Goal: Book appointment/travel/reservation

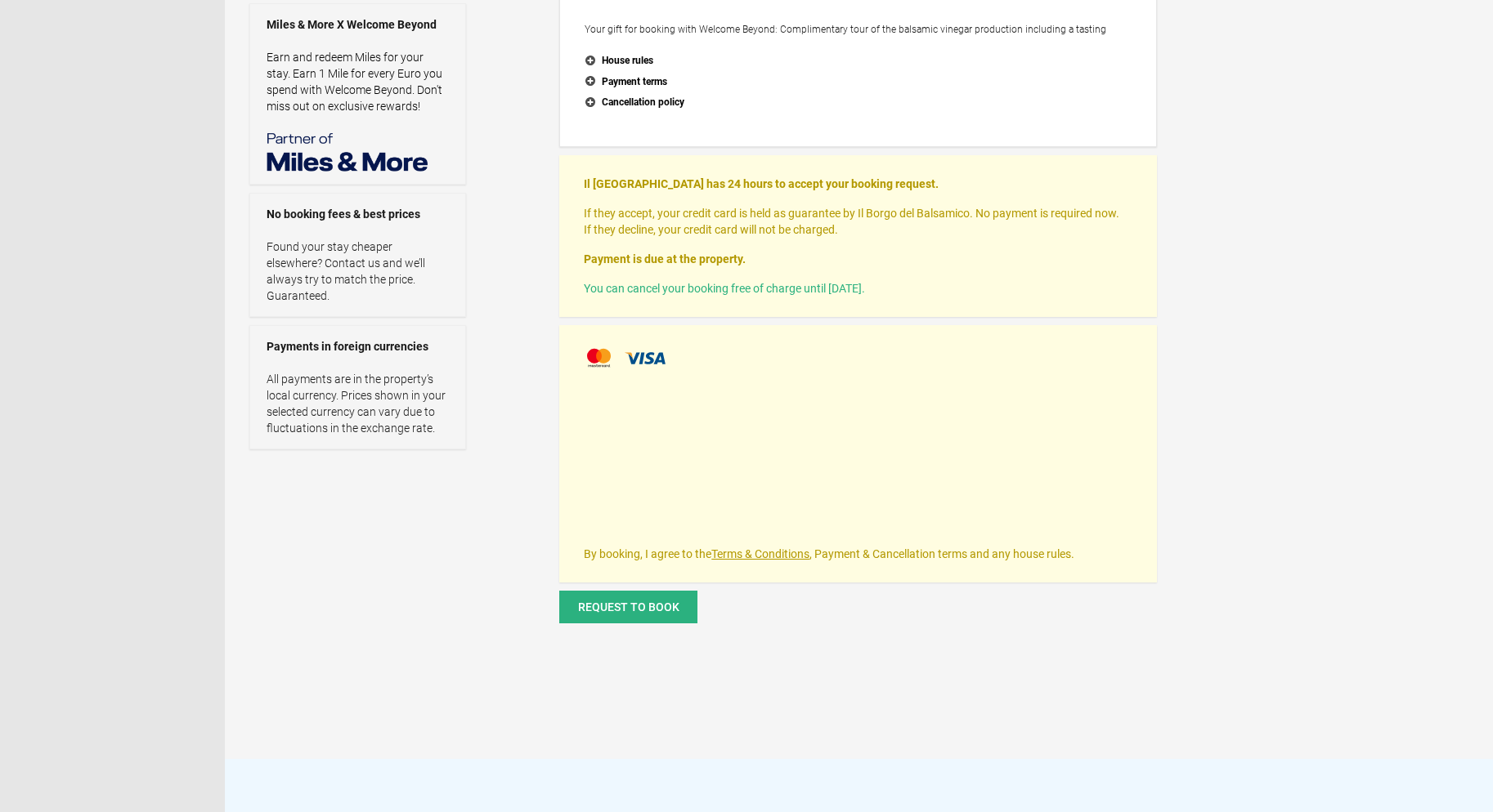
scroll to position [409, 0]
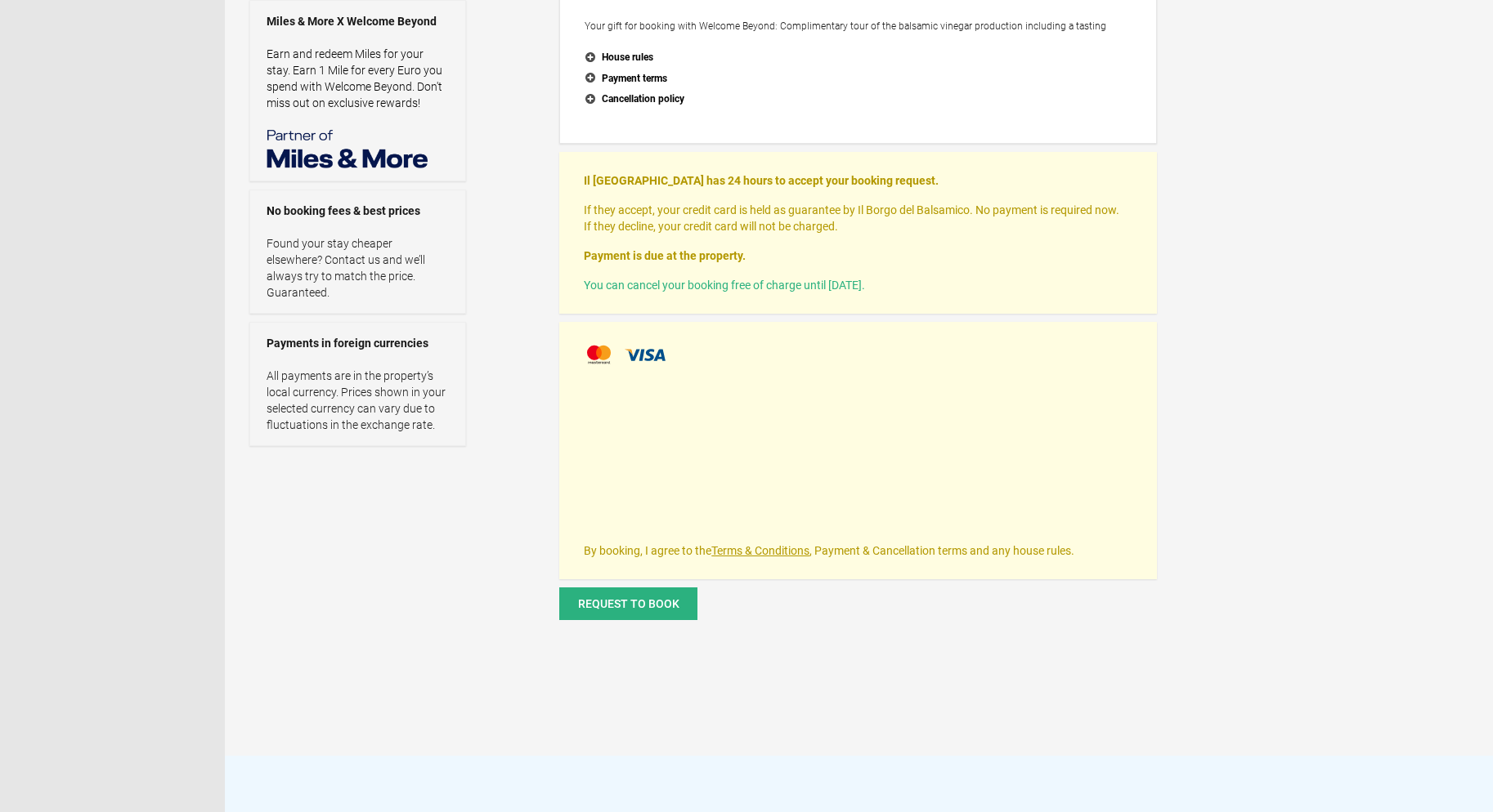
click at [600, 351] on span at bounding box center [604, 354] width 41 height 24
click at [656, 354] on span at bounding box center [645, 354] width 41 height 12
click at [1184, 492] on div "Il Borgo del Balsamico Booking request Arrive Thu 1 Jan 2026 Depart Mon 5 Jan 2…" at bounding box center [858, 206] width 1268 height 1100
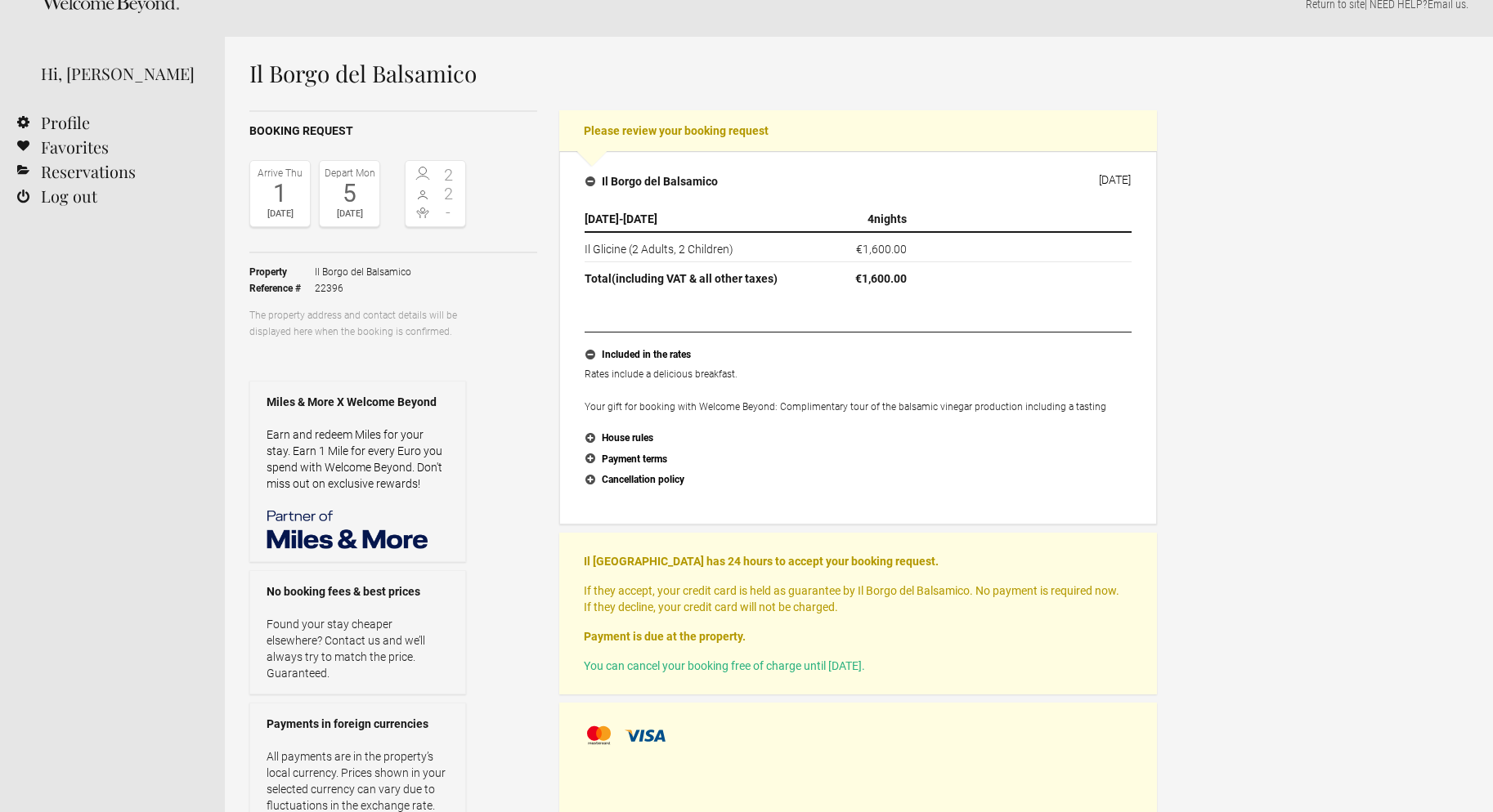
scroll to position [0, 0]
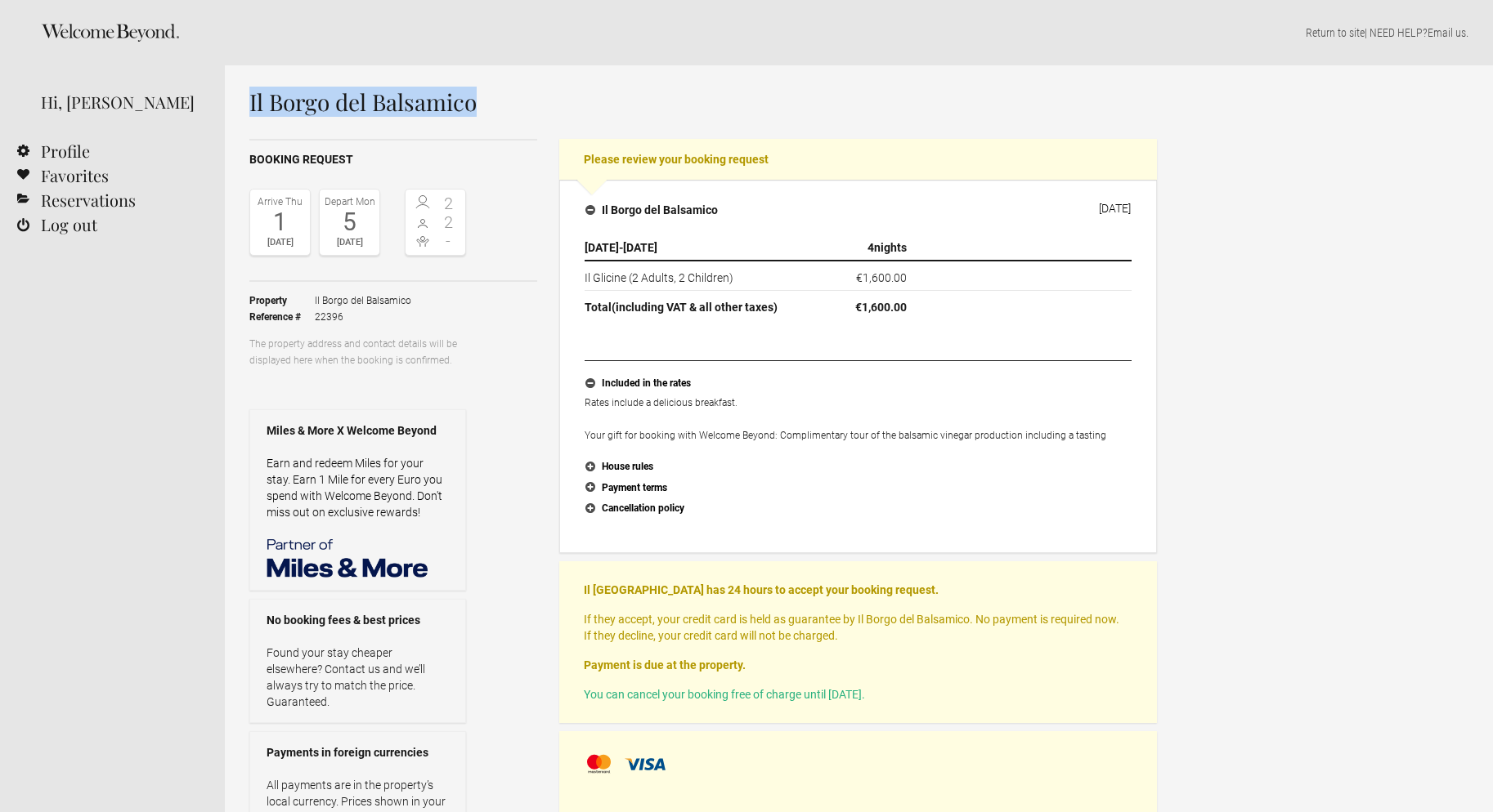
drag, startPoint x: 487, startPoint y: 108, endPoint x: 244, endPoint y: 110, distance: 243.0
click at [245, 110] on div "Il Borgo del Balsamico Booking request Arrive Thu 1 Jan 2026 Depart Mon 5 Jan 2…" at bounding box center [858, 615] width 1268 height 1100
copy h1 "Il Borgo del Balsamico"
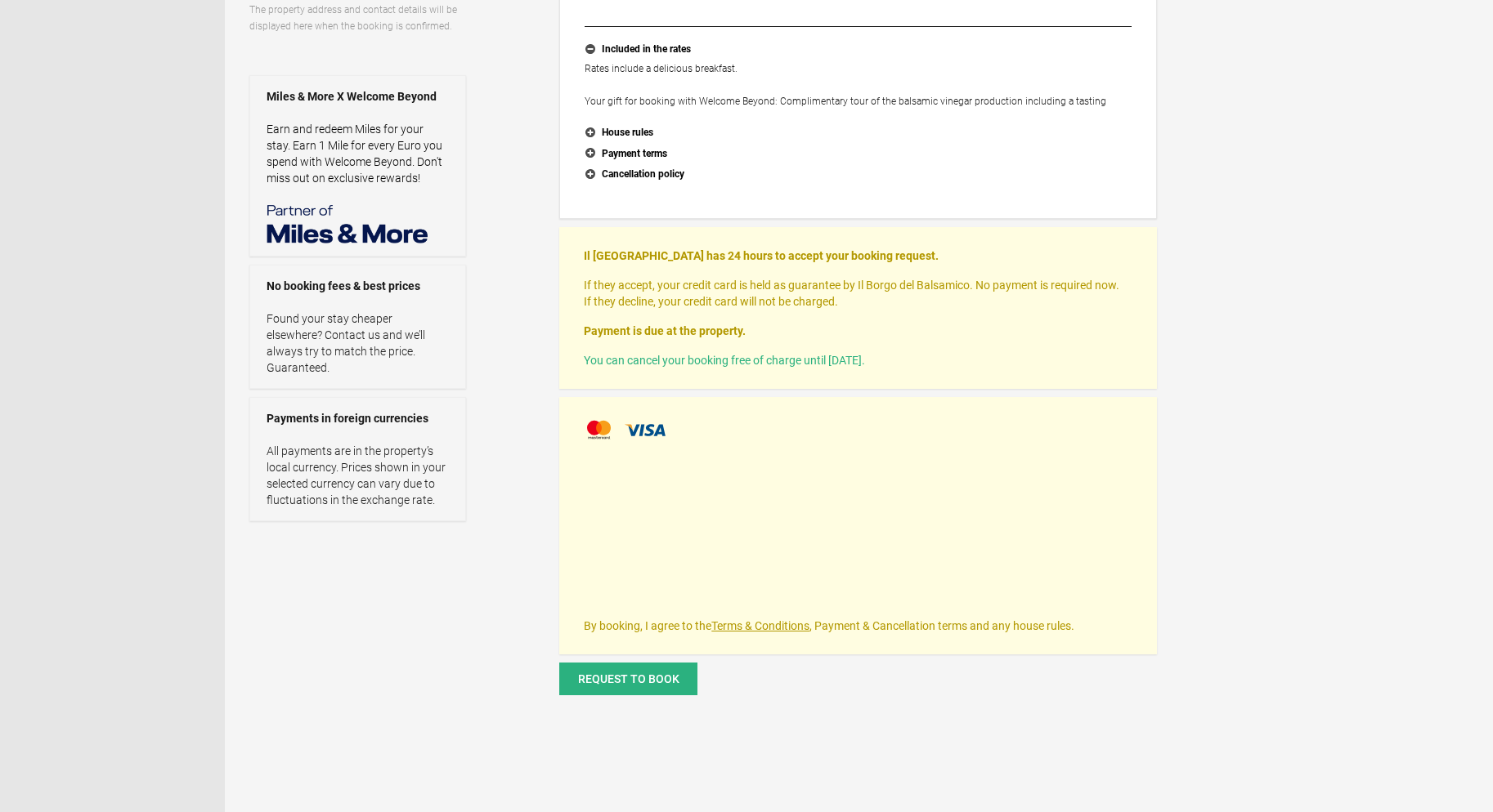
scroll to position [336, 0]
click at [674, 676] on span "Request to book" at bounding box center [628, 677] width 101 height 13
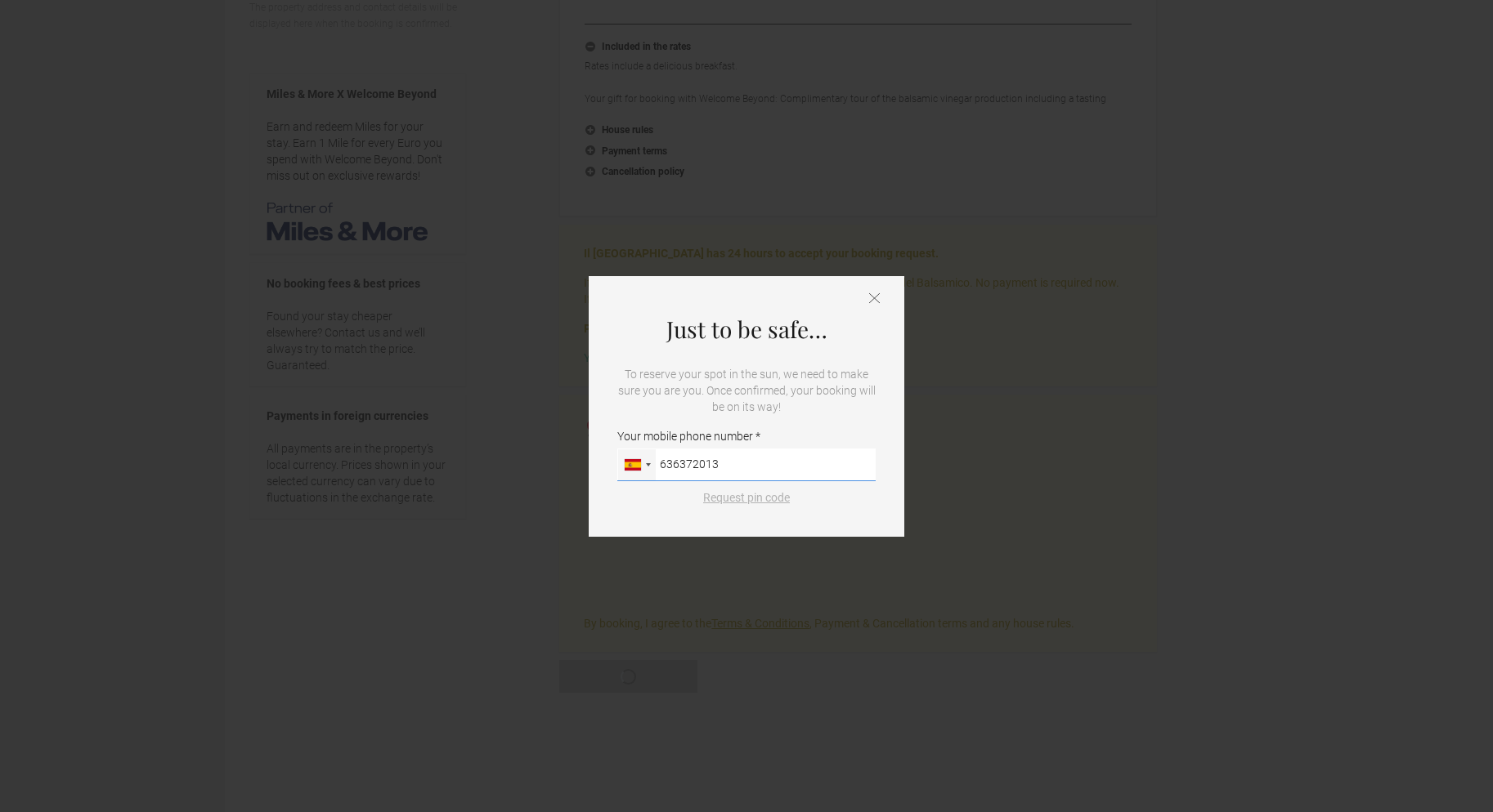
type input "636372013"
click at [726, 499] on button "Request pin code" at bounding box center [747, 497] width 107 height 16
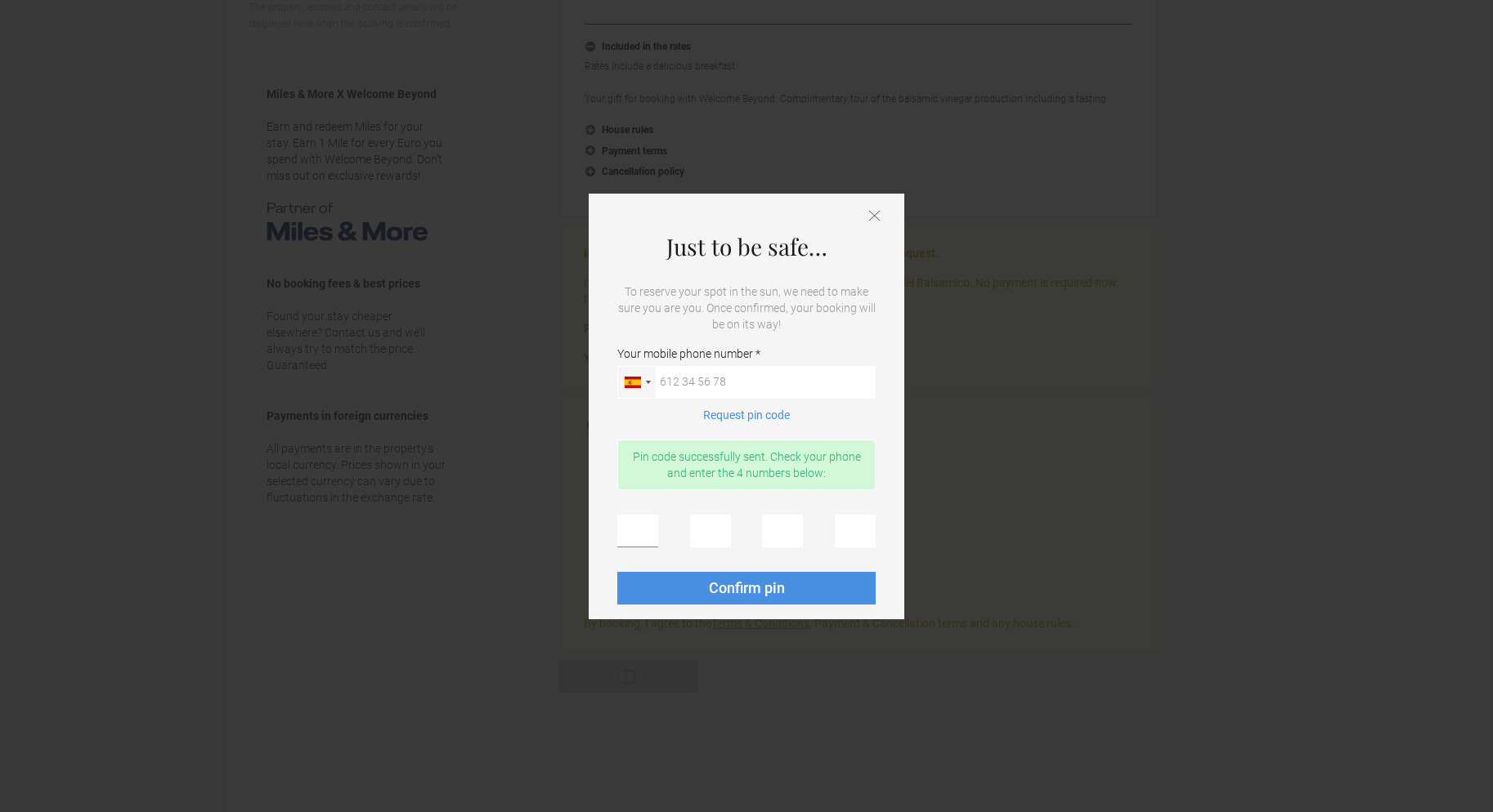
click at [638, 530] on input "text" at bounding box center [638, 531] width 41 height 33
type input "5"
type input "1"
type input "6"
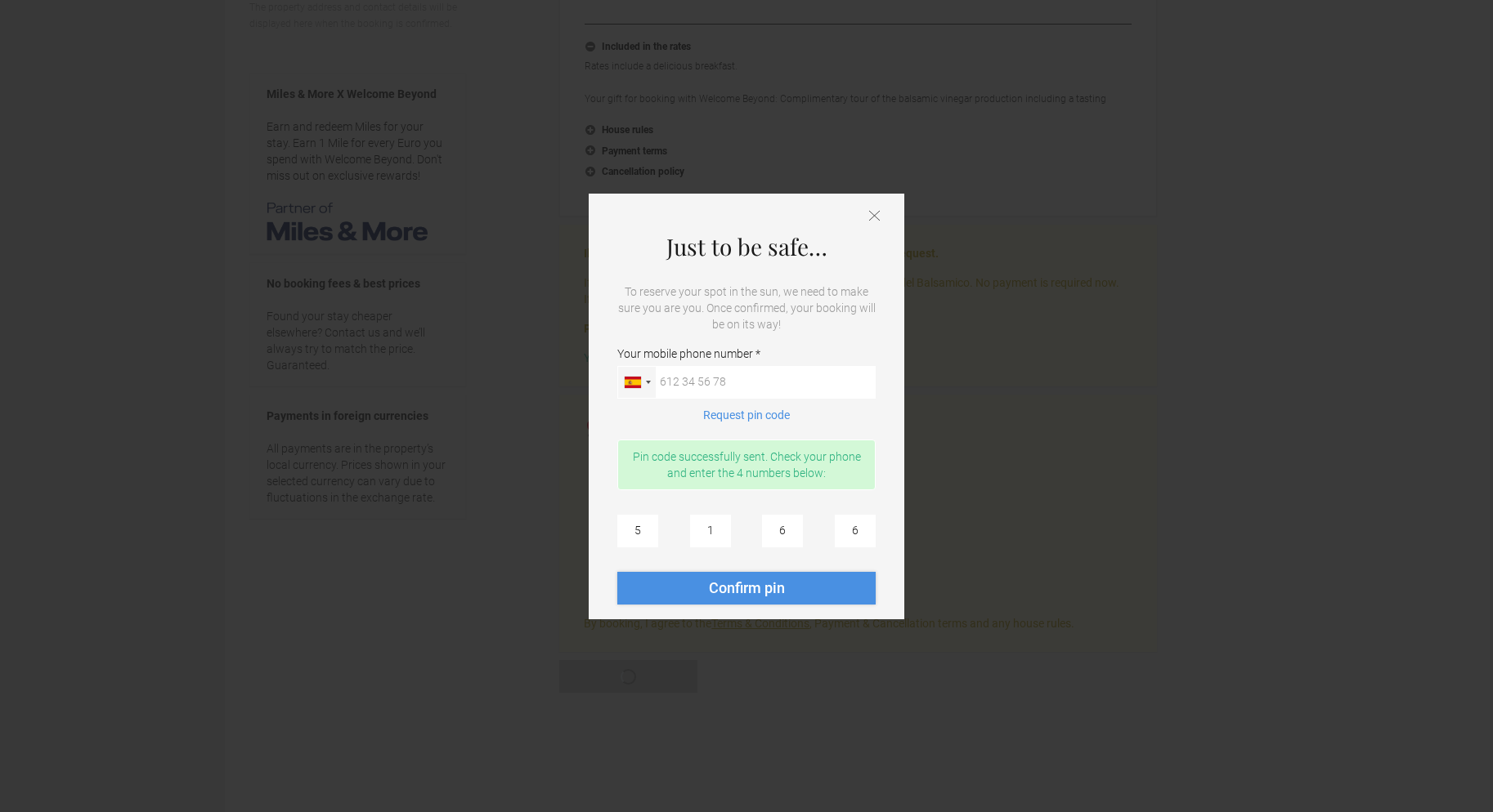
click at [765, 596] on button "Confirm pin" at bounding box center [746, 588] width 258 height 33
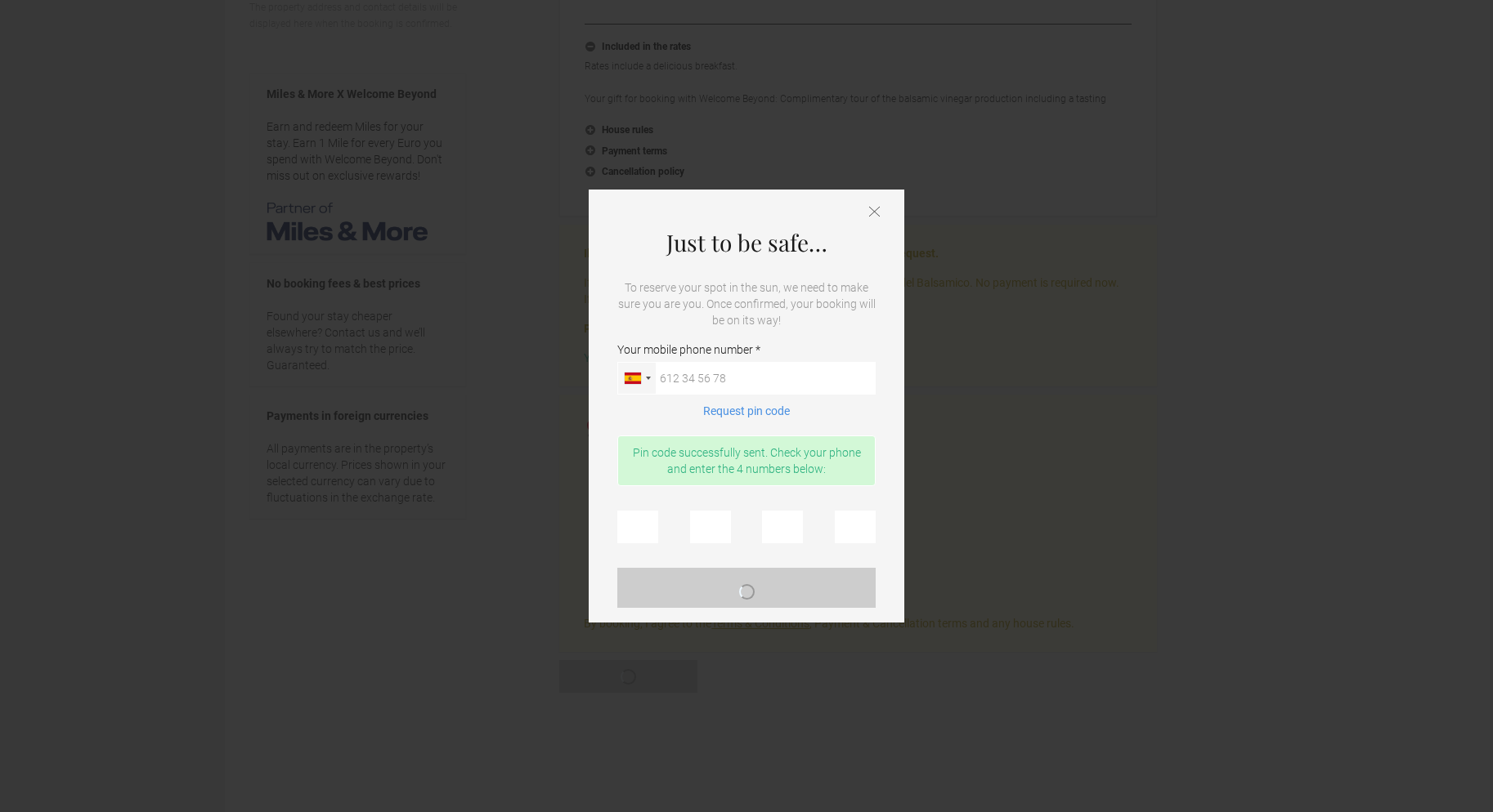
scroll to position [0, 0]
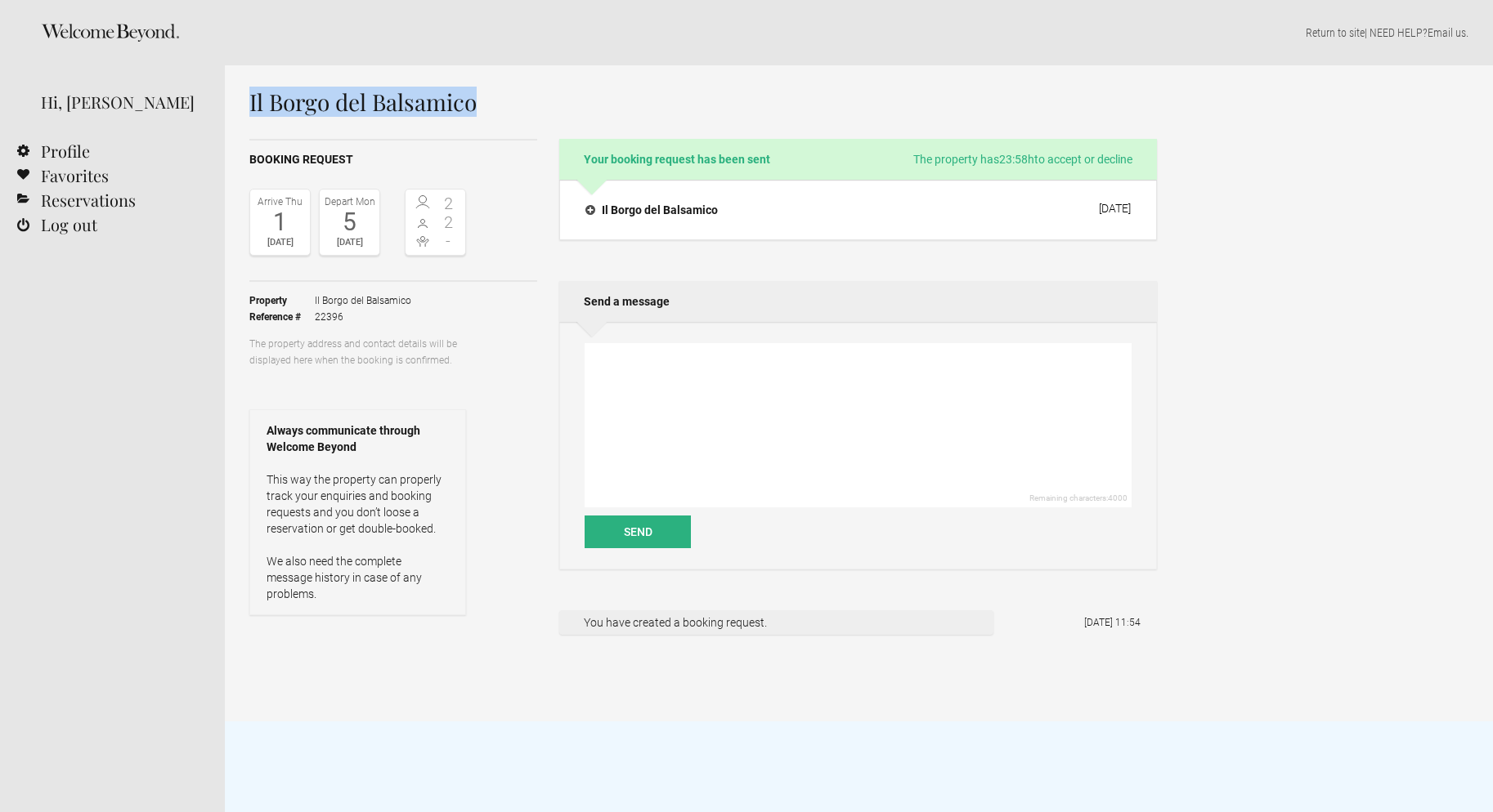
drag, startPoint x: 476, startPoint y: 105, endPoint x: 237, endPoint y: 107, distance: 239.0
click at [237, 107] on div "Il Borgo del Balsamico Booking request Arrive Thu 1 Jan 2026 Depart Mon 5 Jan 2…" at bounding box center [858, 393] width 1268 height 656
copy h1 "Il Borgo del Balsamico"
click at [62, 153] on link "Profile" at bounding box center [112, 151] width 224 height 24
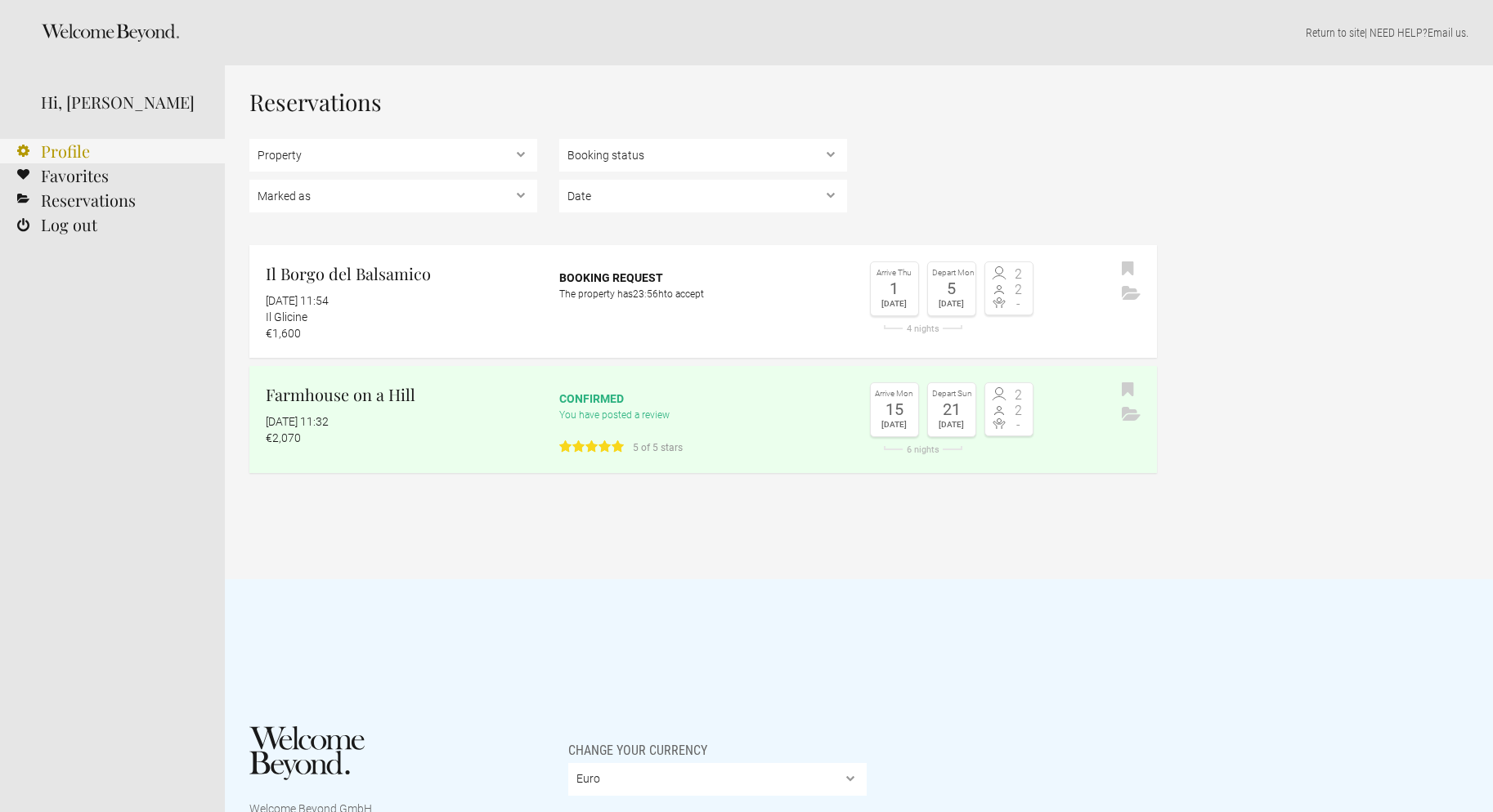
click at [75, 151] on link "Profile" at bounding box center [112, 151] width 224 height 24
click at [958, 292] on div "5" at bounding box center [952, 288] width 39 height 16
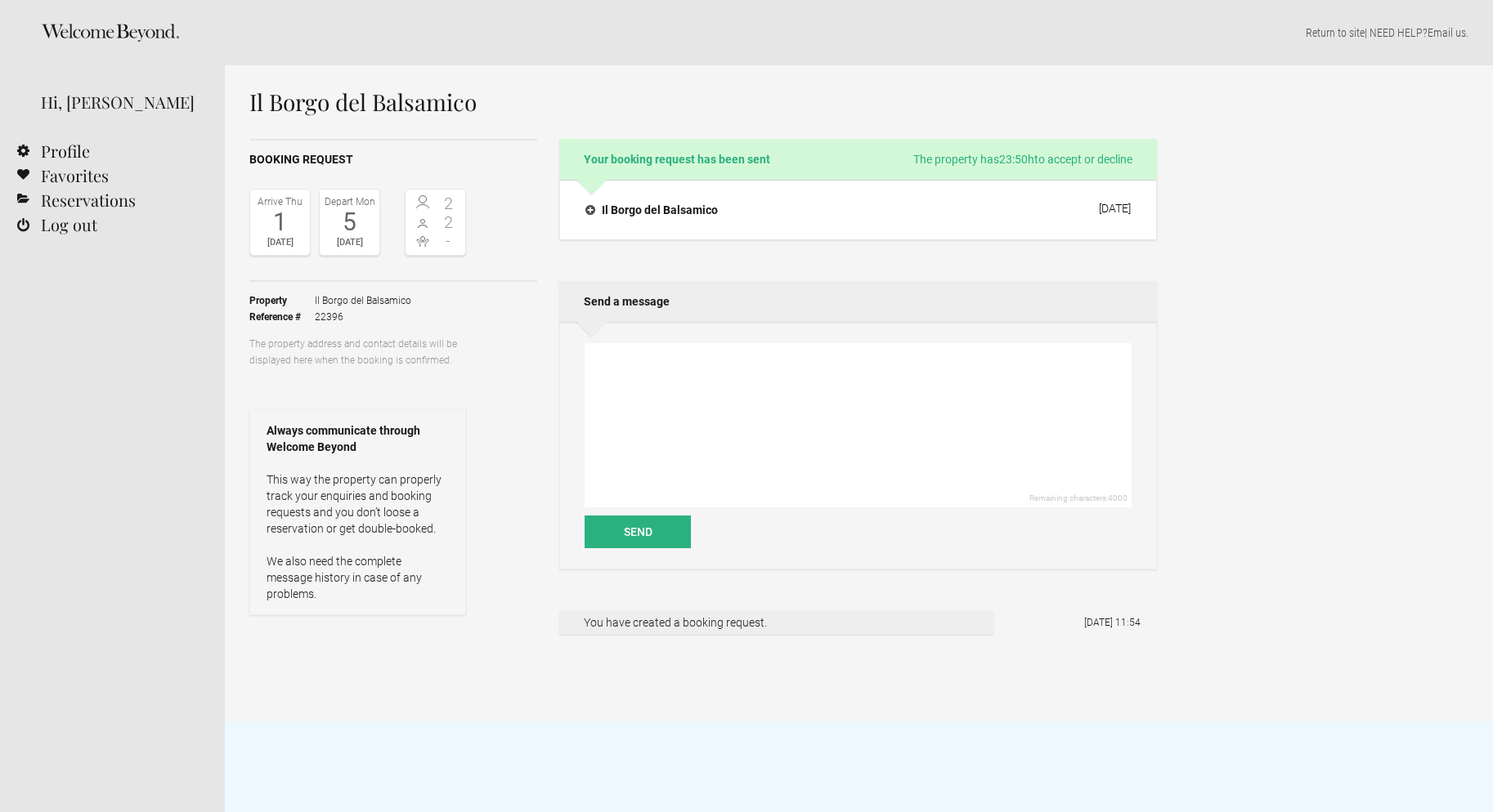
scroll to position [4, 0]
